Goal: Navigation & Orientation: Understand site structure

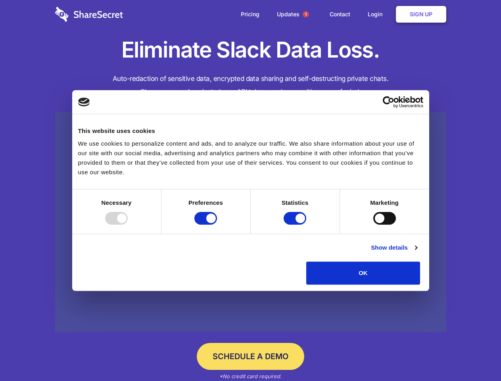
click at [128, 224] on div at bounding box center [116, 218] width 23 height 13
click at [217, 224] on input "Preferences" at bounding box center [205, 218] width 23 height 13
checkbox input "false"
click at [296, 224] on input "Statistics" at bounding box center [294, 218] width 23 height 13
checkbox input "false"
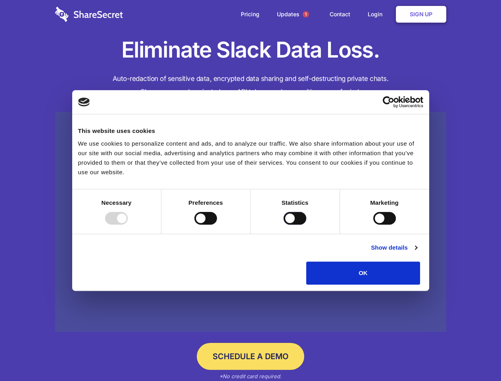
checkbox input "false"
click at [373, 224] on input "Marketing" at bounding box center [384, 218] width 23 height 13
checkbox input "true"
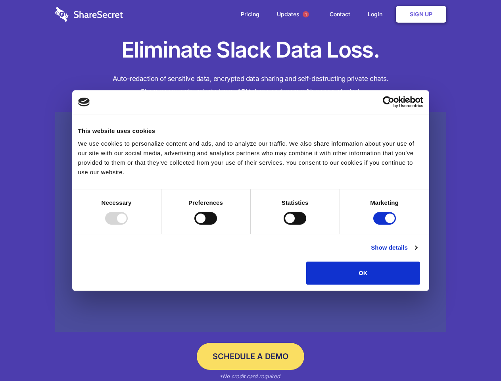
click at [417, 252] on link "Show details" at bounding box center [394, 248] width 46 height 10
click at [0, 0] on li "Necessary 7 Necessary cookies help make a website usable by enabling basic func…" at bounding box center [0, 0] width 0 height 0
